Goal: Share content

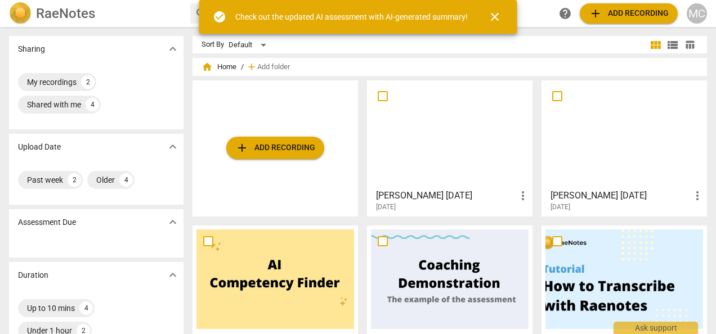
click at [520, 197] on span "more_vert" at bounding box center [523, 196] width 14 height 14
click at [436, 204] on div at bounding box center [358, 167] width 716 height 334
click at [402, 200] on h3 "[PERSON_NAME] [DATE]" at bounding box center [446, 196] width 140 height 14
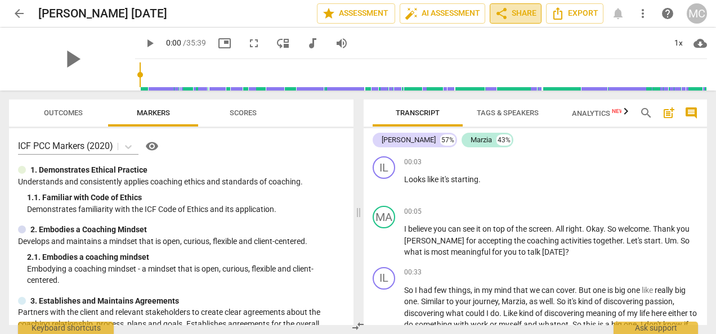
click at [520, 9] on span "share Share" at bounding box center [516, 14] width 42 height 14
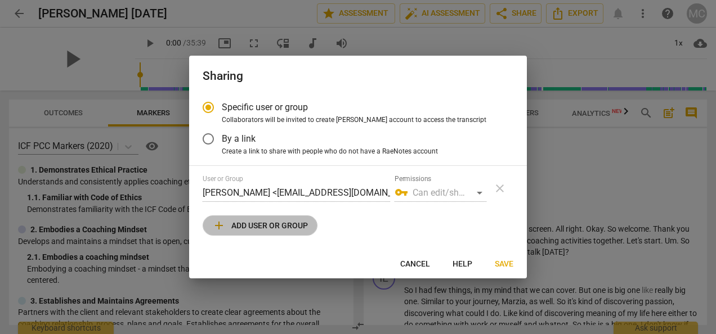
click at [272, 226] on span "add Add user or group" at bounding box center [260, 226] width 96 height 14
radio input "false"
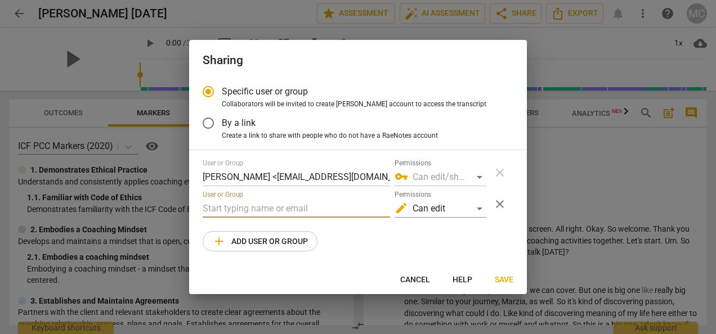
click at [252, 207] on input "text" at bounding box center [296, 209] width 187 height 18
type input "c"
click at [418, 275] on span "Cancel" at bounding box center [415, 280] width 30 height 11
radio input "false"
